Goal: Book appointment/travel/reservation

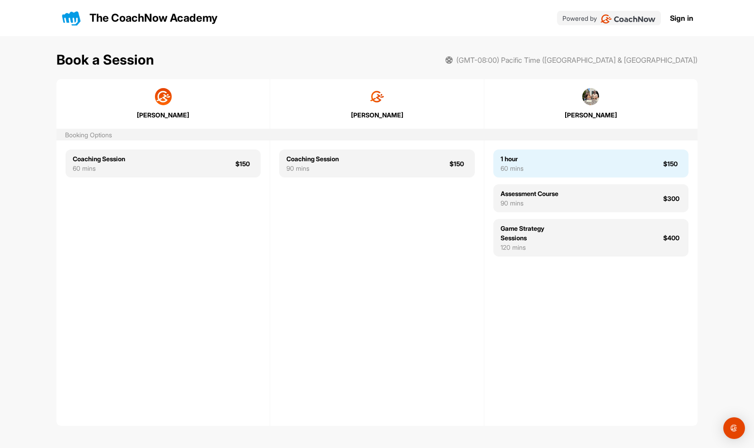
click at [521, 164] on div "60 mins" at bounding box center [511, 167] width 23 height 9
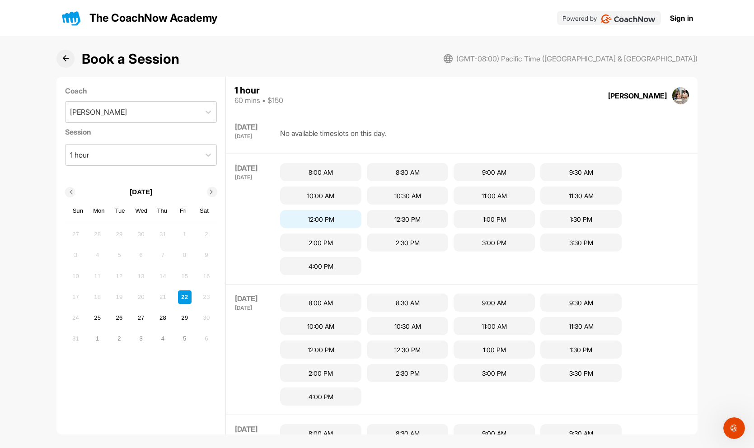
scroll to position [121, 0]
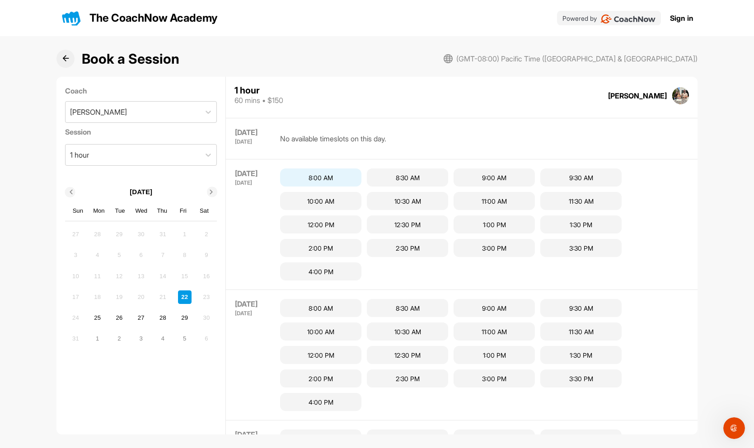
click at [335, 177] on div "8:00 AM" at bounding box center [320, 177] width 81 height 18
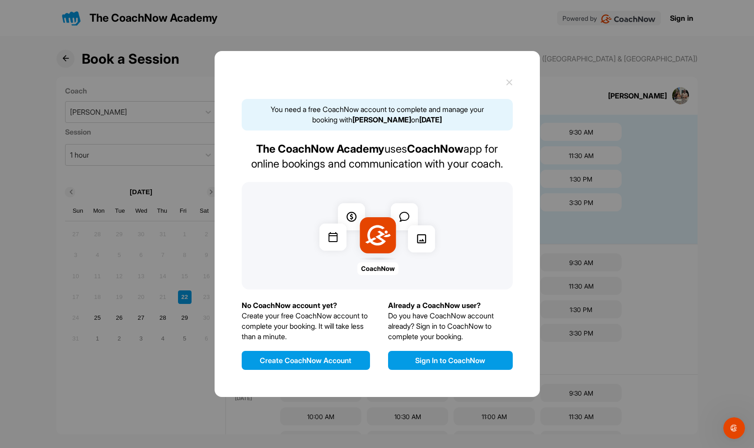
scroll to position [166, 0]
click at [306, 359] on button "Create CoachNow Account" at bounding box center [306, 360] width 128 height 19
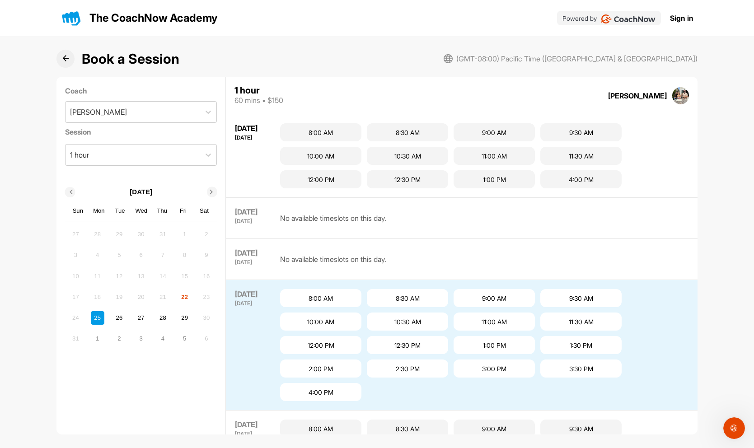
scroll to position [1, 0]
click at [682, 20] on link "Sign in" at bounding box center [681, 18] width 23 height 11
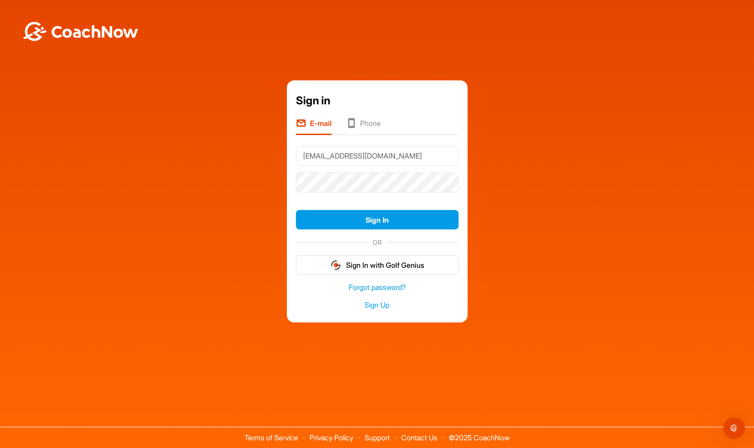
type input "aberlin+colton@coachnow.io"
click at [296, 210] on button "Sign In" at bounding box center [377, 219] width 163 height 19
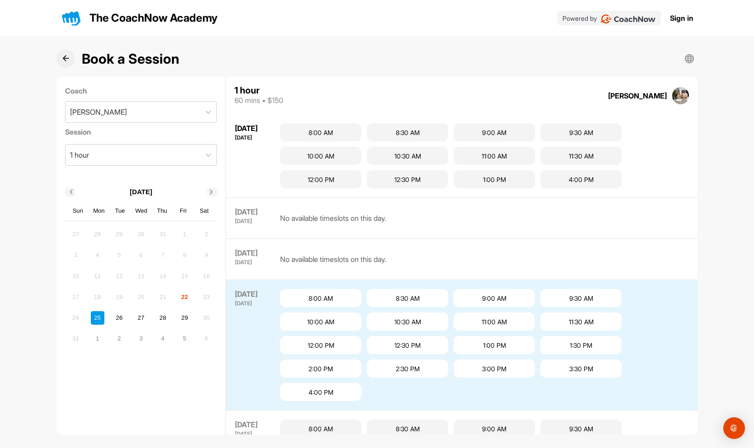
scroll to position [1, 0]
click at [332, 134] on div "8:00 AM" at bounding box center [320, 132] width 81 height 18
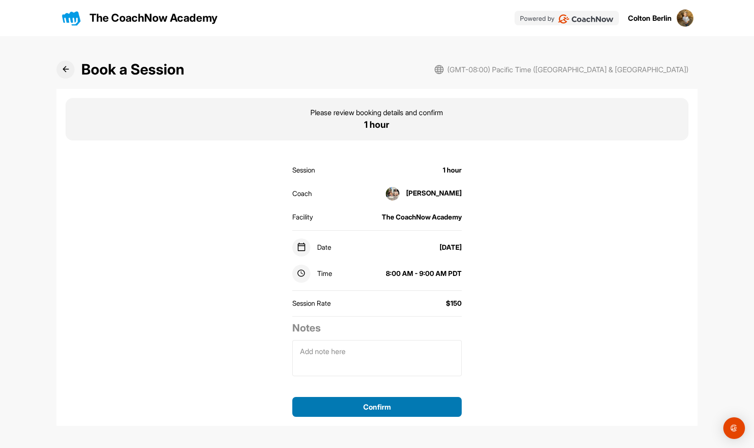
click at [379, 408] on button "Confirm" at bounding box center [376, 407] width 169 height 20
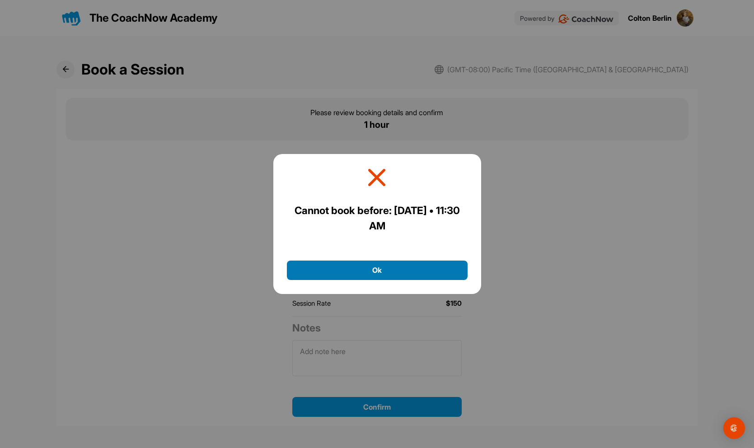
click at [380, 273] on button "Ok" at bounding box center [377, 269] width 181 height 19
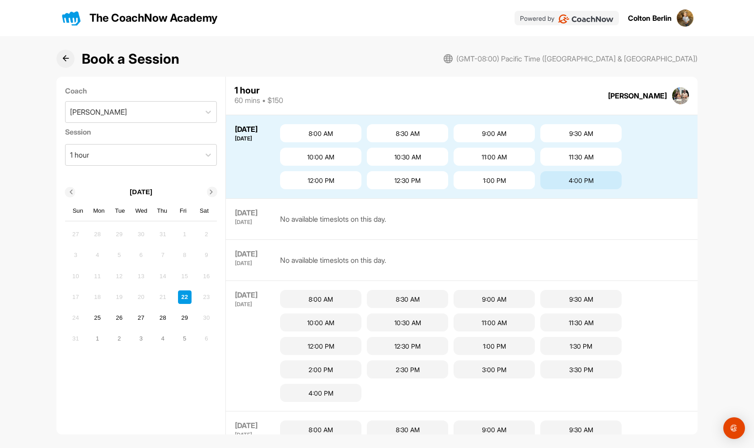
click at [588, 185] on div "4:00 PM" at bounding box center [580, 180] width 81 height 18
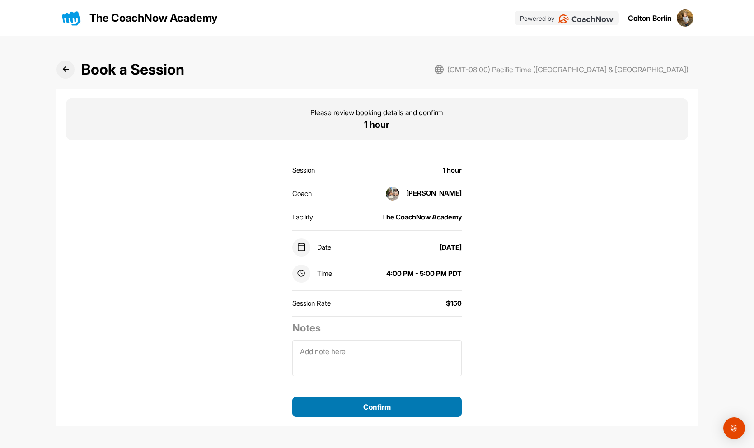
click at [358, 409] on button "Confirm" at bounding box center [376, 407] width 169 height 20
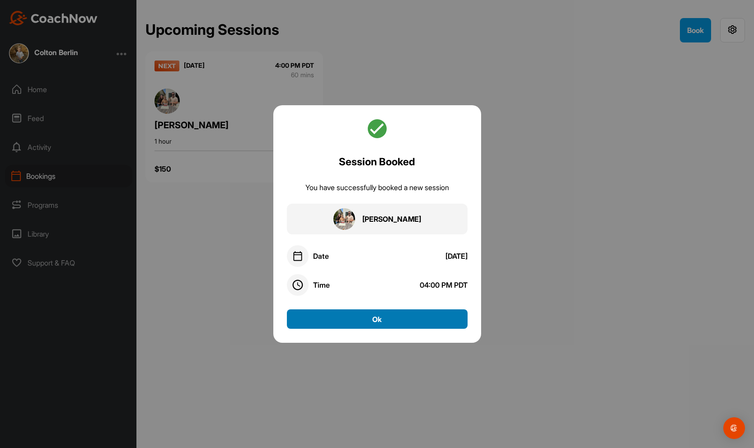
click at [380, 319] on button "Ok" at bounding box center [377, 318] width 181 height 19
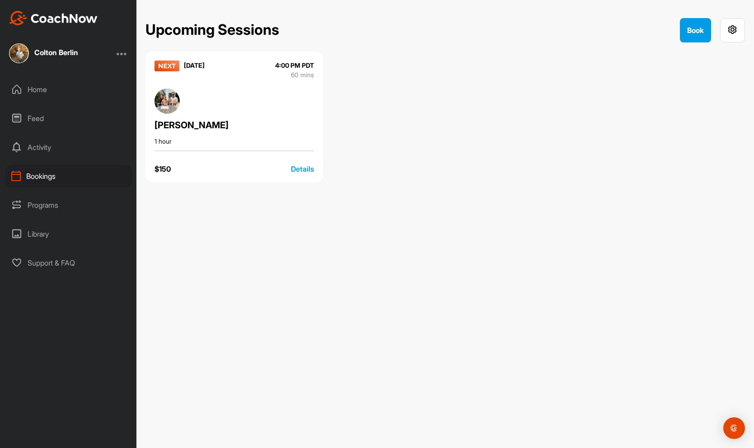
click at [42, 91] on div "Home" at bounding box center [68, 89] width 127 height 23
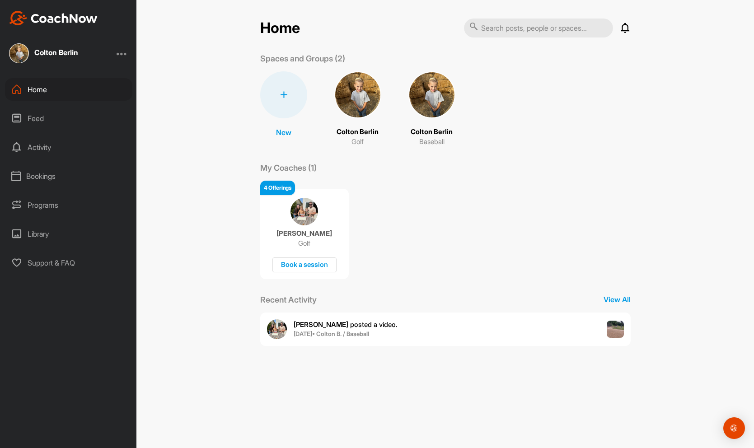
click at [312, 219] on img at bounding box center [304, 212] width 28 height 28
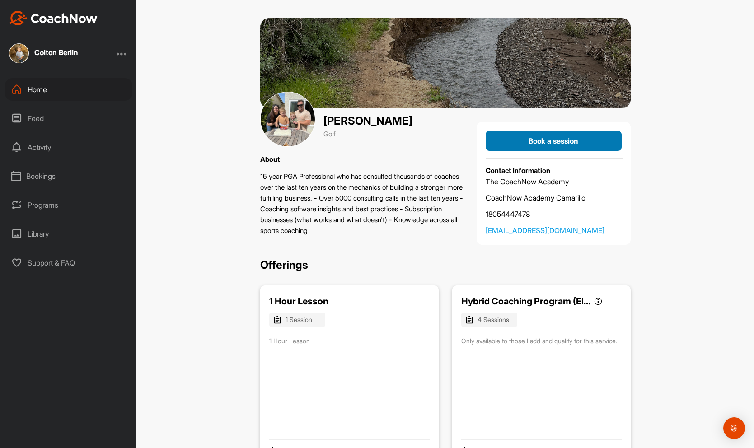
click at [520, 146] on div "Book a session" at bounding box center [553, 140] width 121 height 11
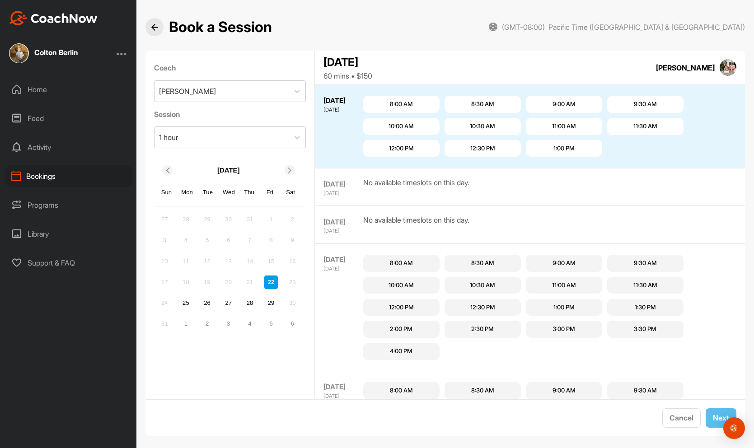
scroll to position [9, 0]
